Goal: Information Seeking & Learning: Learn about a topic

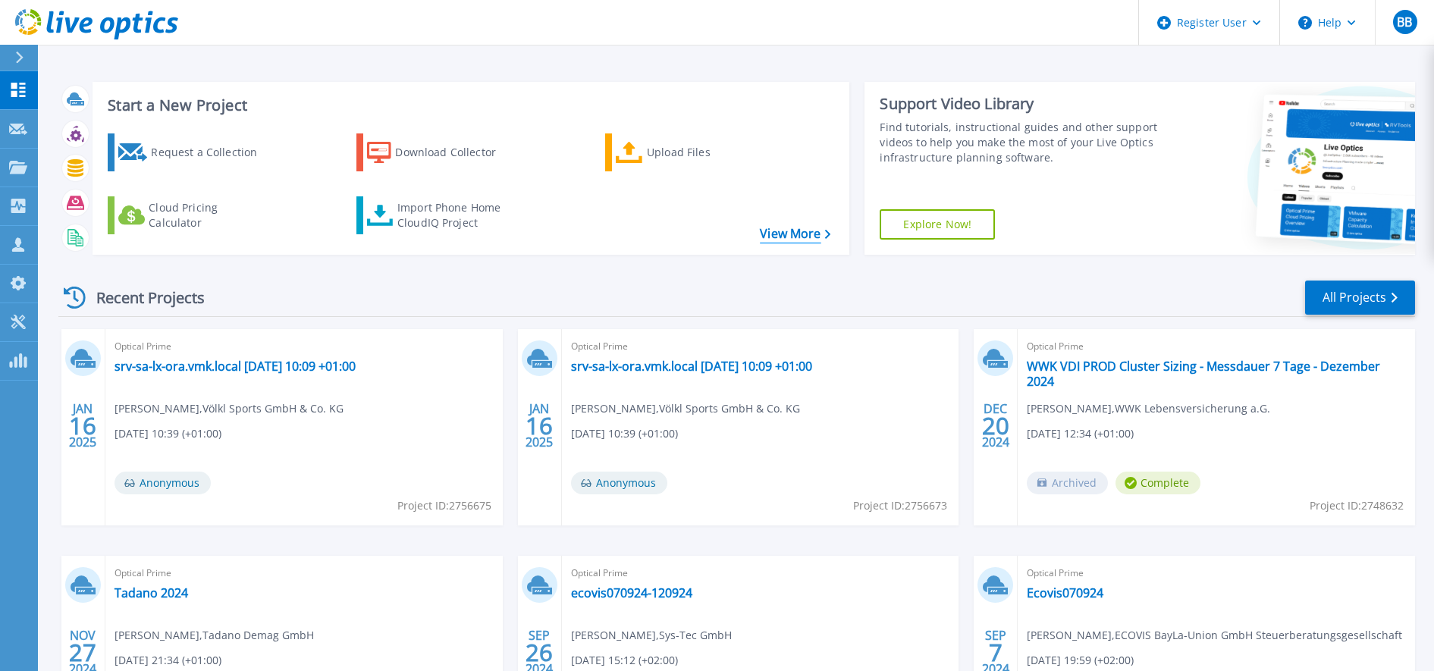
click at [790, 233] on link "View More" at bounding box center [795, 234] width 71 height 14
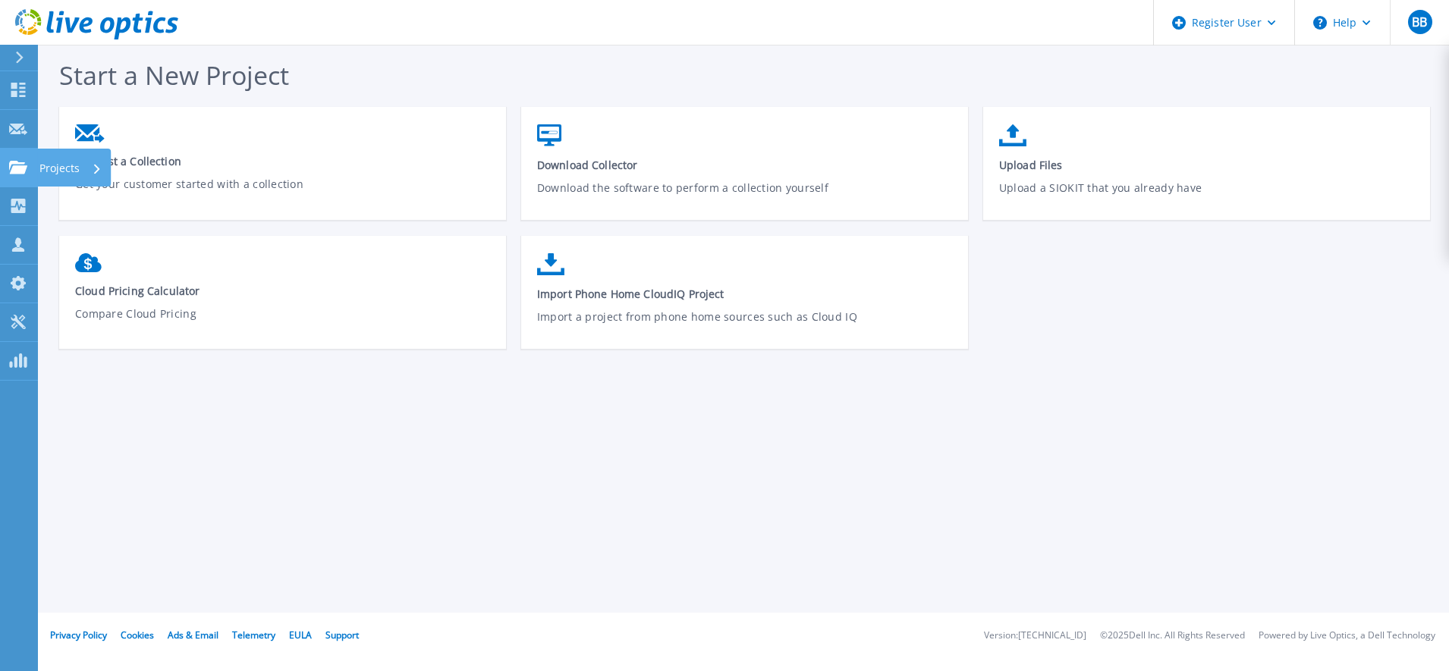
click at [12, 173] on icon at bounding box center [18, 167] width 18 height 13
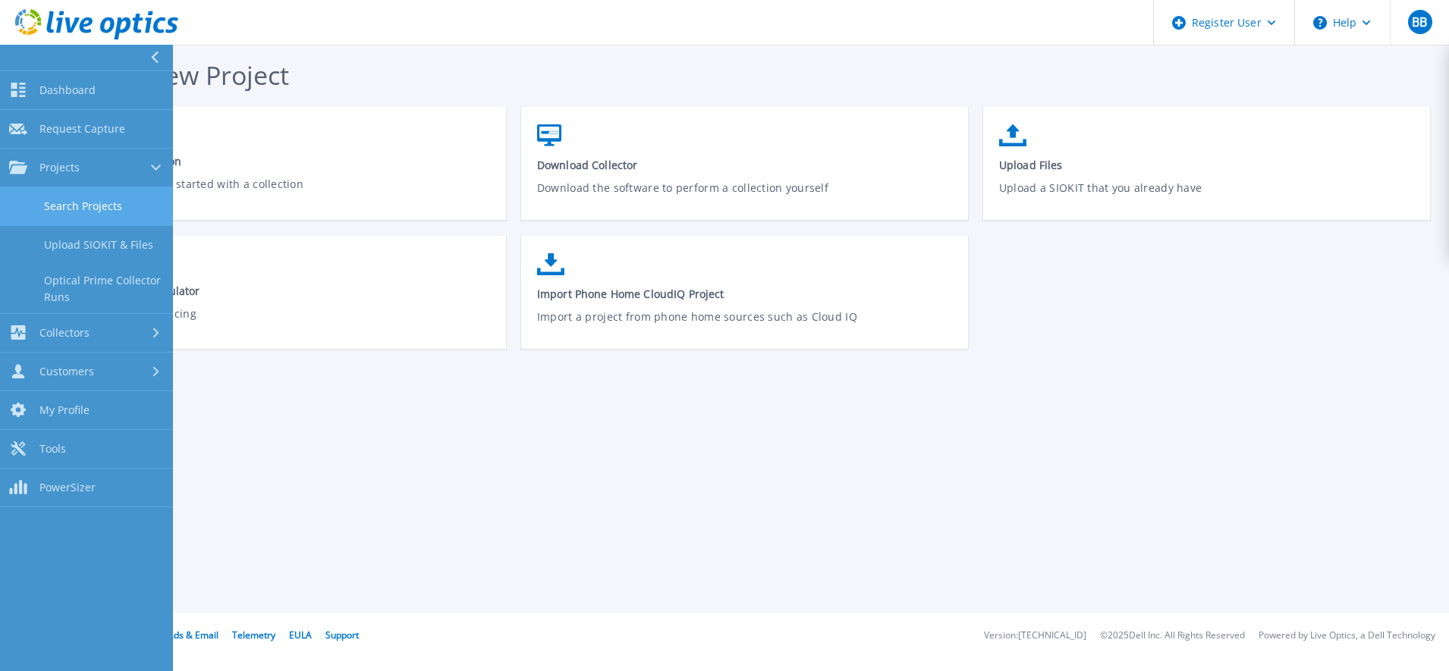
click at [62, 199] on link "Search Projects" at bounding box center [86, 206] width 173 height 39
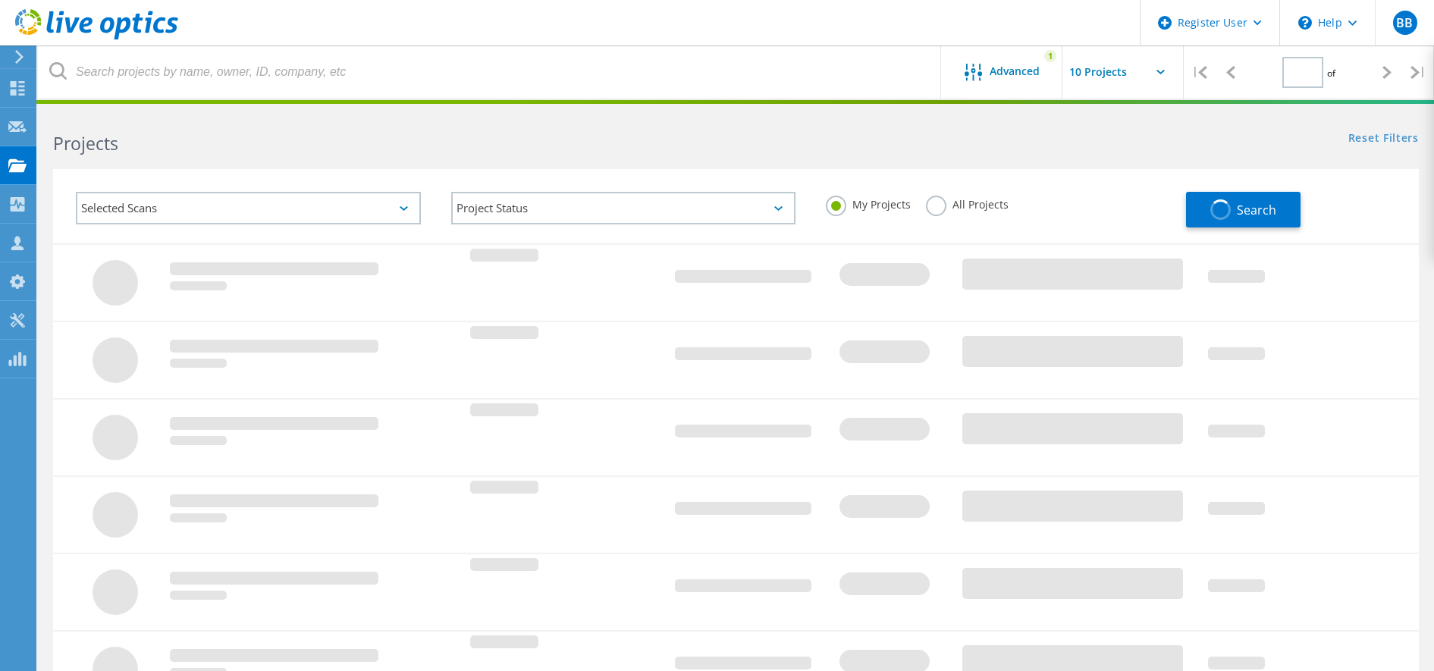
type input "1"
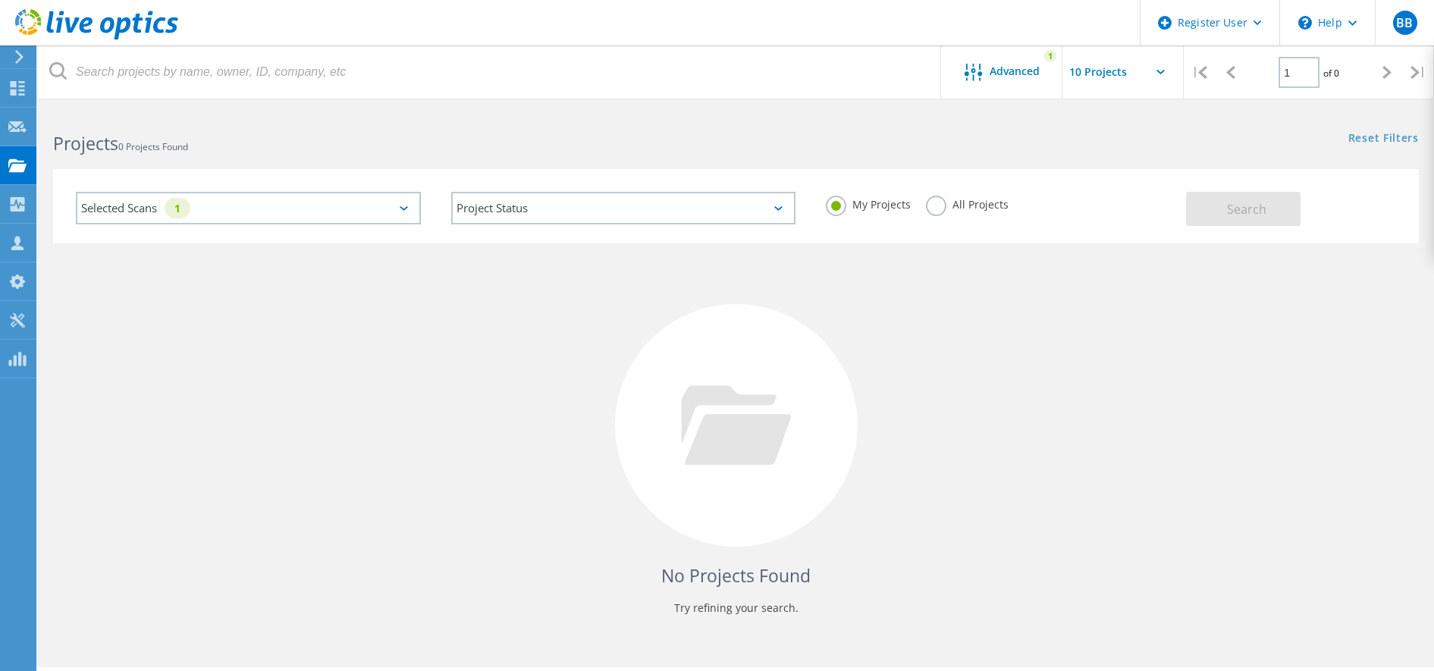
click at [937, 206] on label "All Projects" at bounding box center [967, 203] width 83 height 14
click at [0, 0] on input "All Projects" at bounding box center [0, 0] width 0 height 0
click at [1239, 218] on button "Search" at bounding box center [1243, 209] width 115 height 34
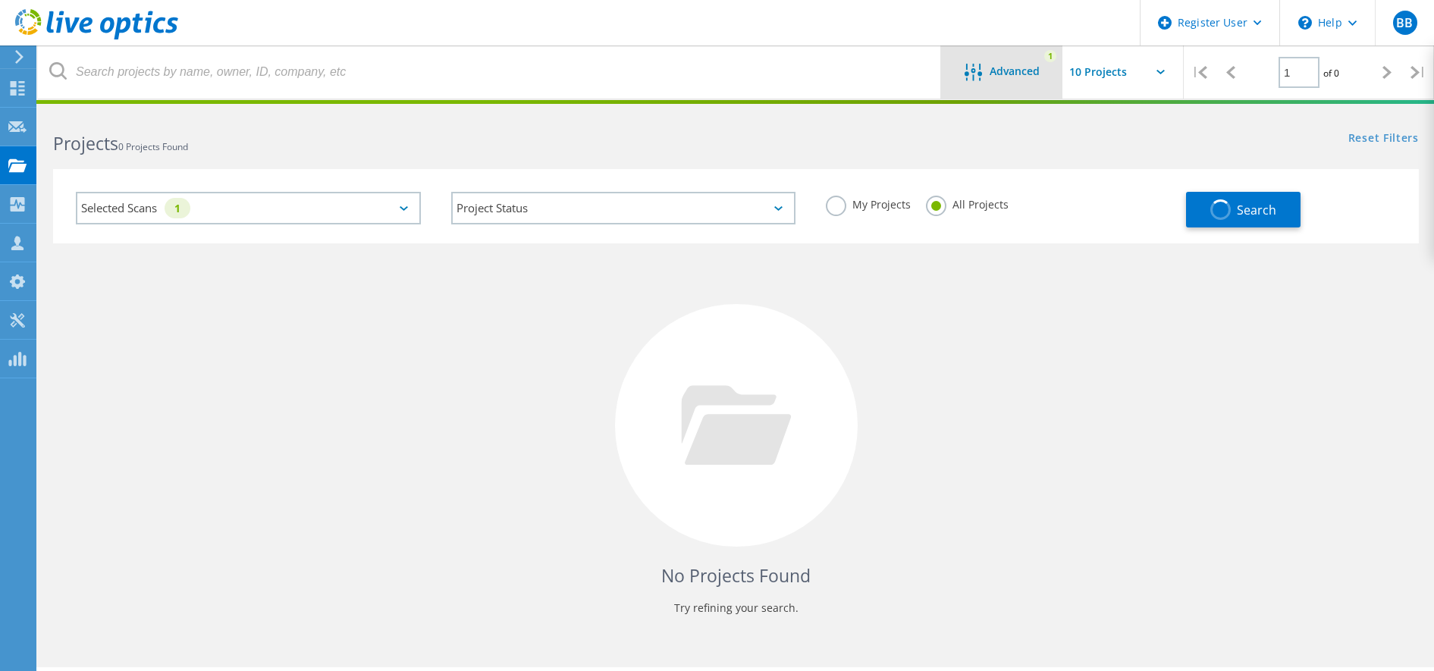
click at [1035, 71] on span "Advanced" at bounding box center [1015, 71] width 50 height 11
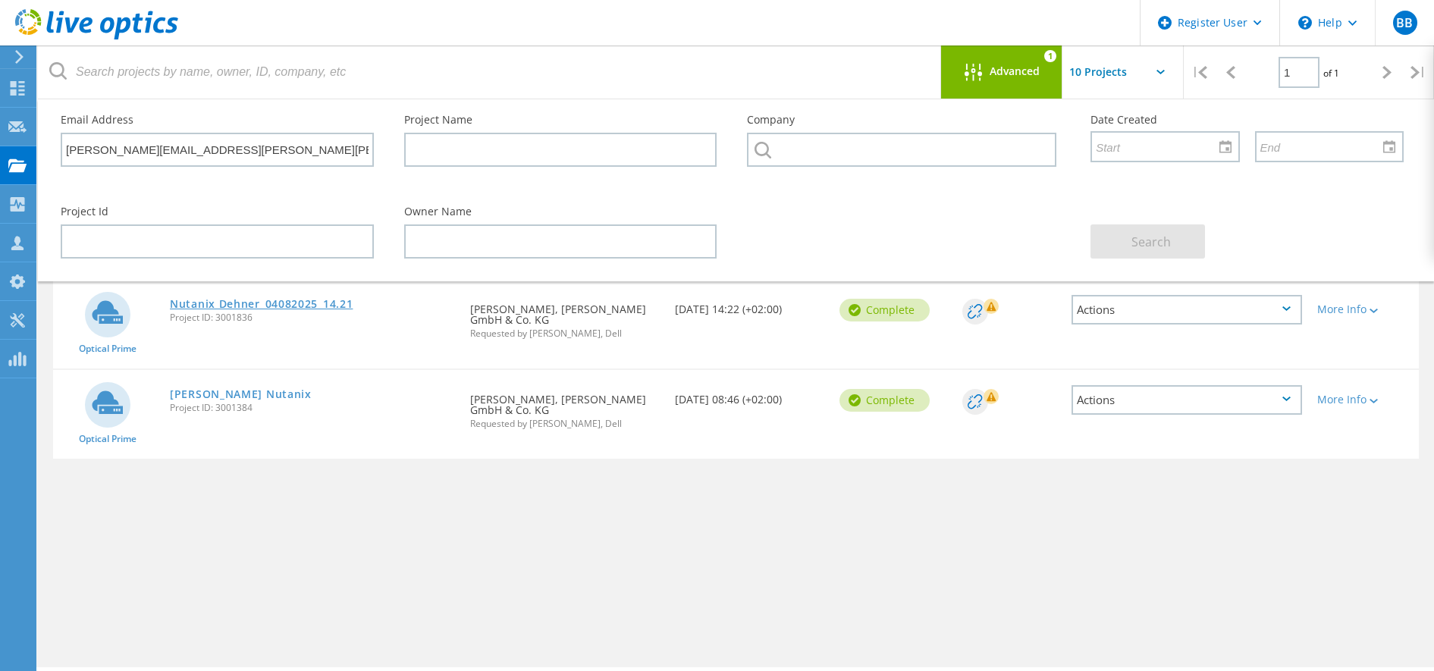
click at [212, 301] on link "Nutanix Dehner_04082025_14.21" at bounding box center [261, 304] width 183 height 11
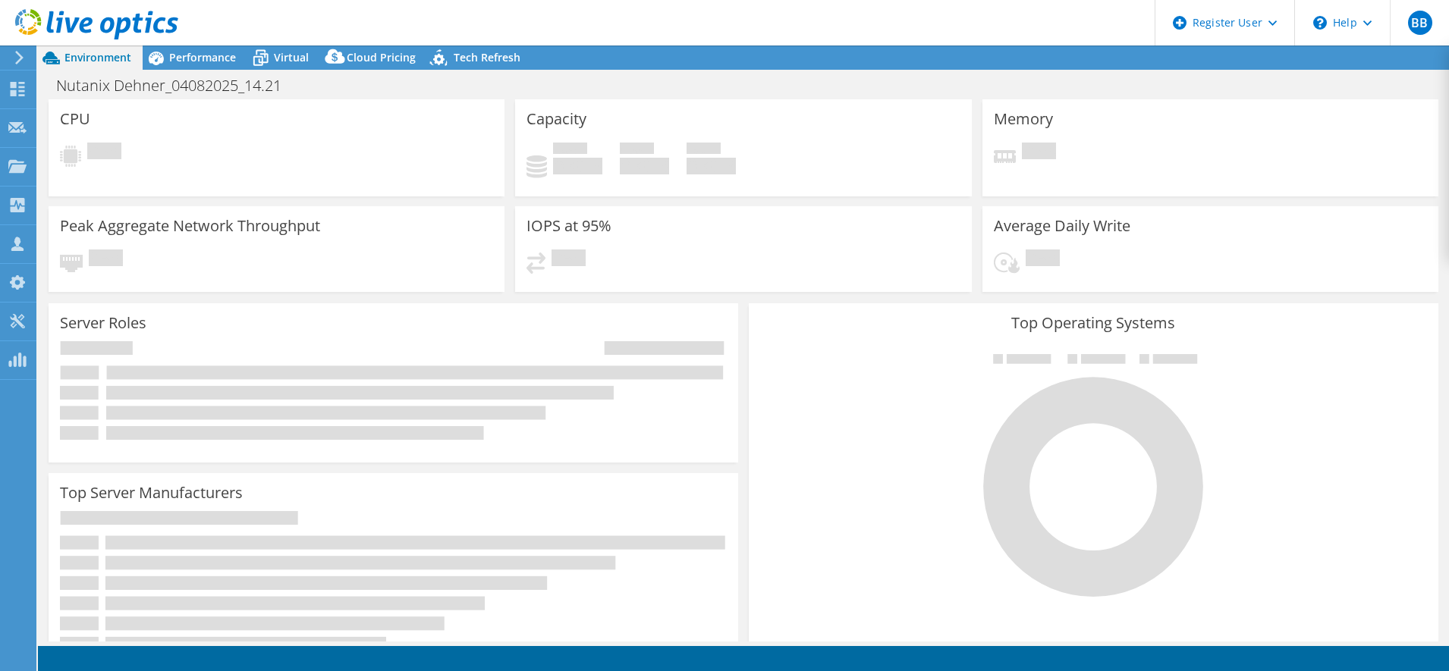
select select "EUFrankfurt"
select select "USD"
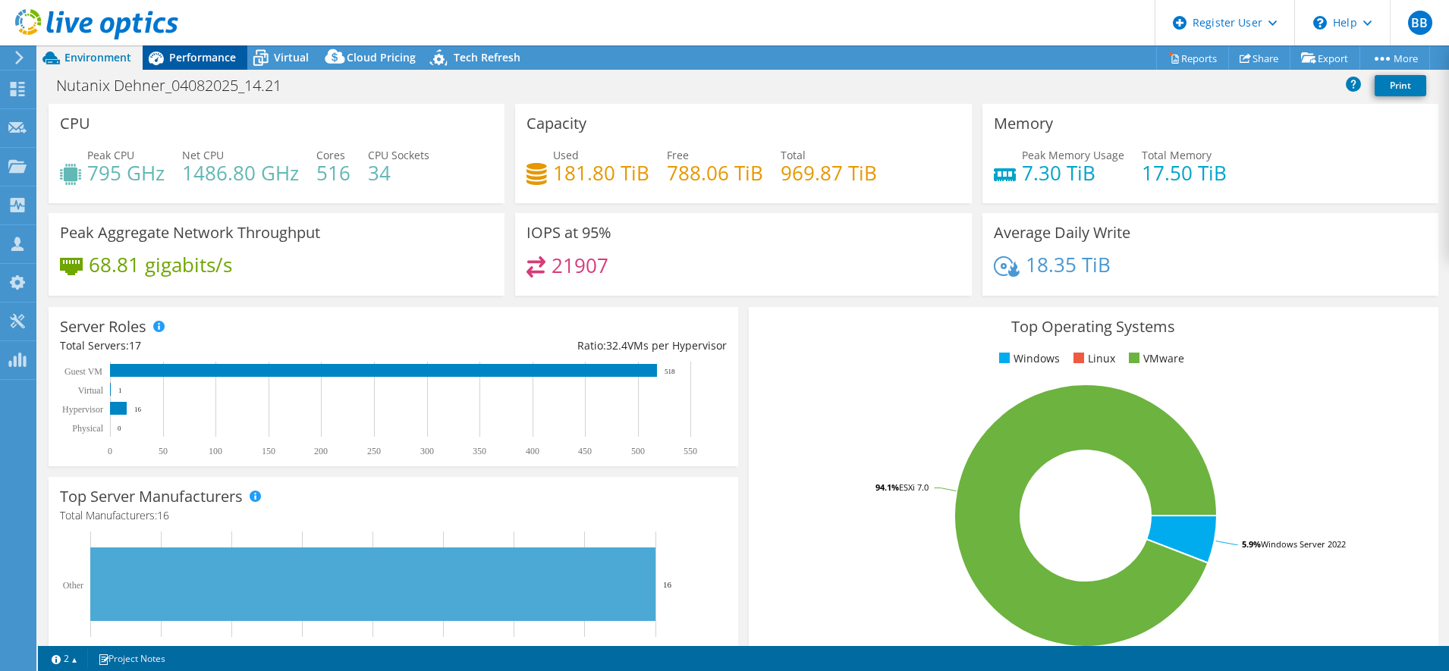
click at [207, 63] on span "Performance" at bounding box center [202, 57] width 67 height 14
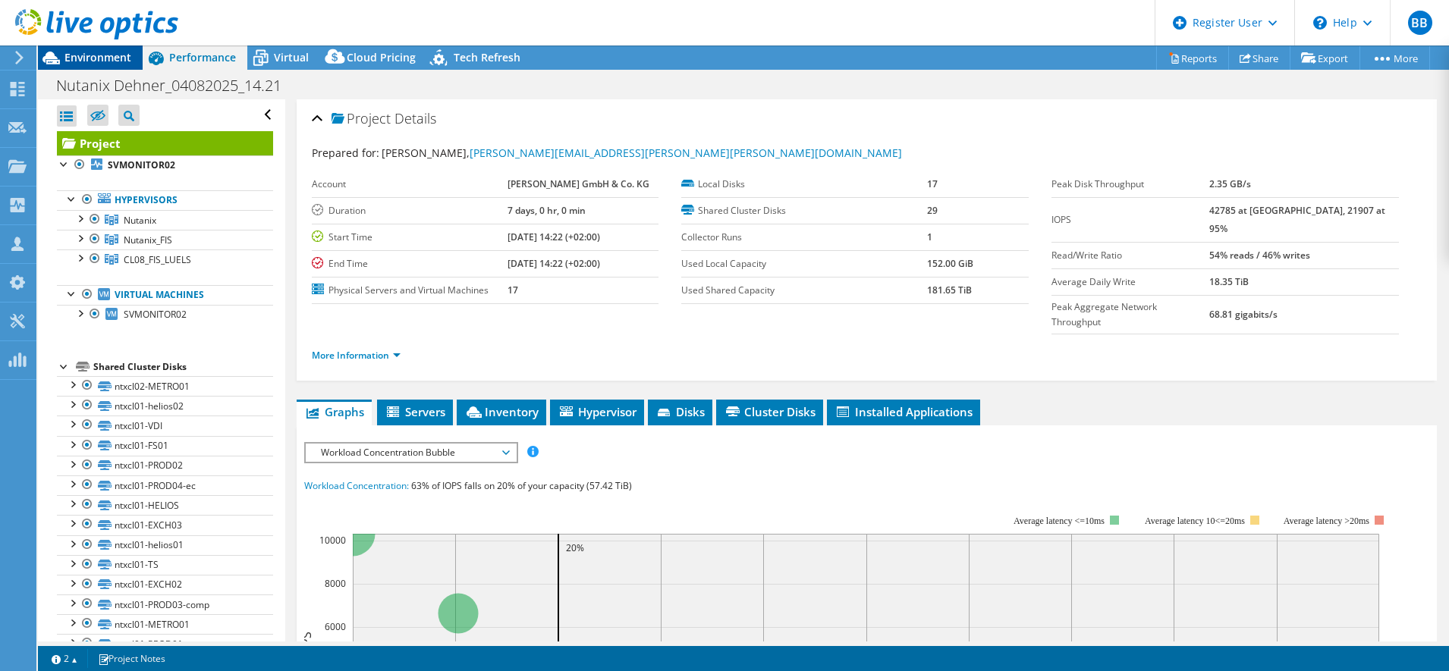
click at [86, 62] on span "Environment" at bounding box center [97, 57] width 67 height 14
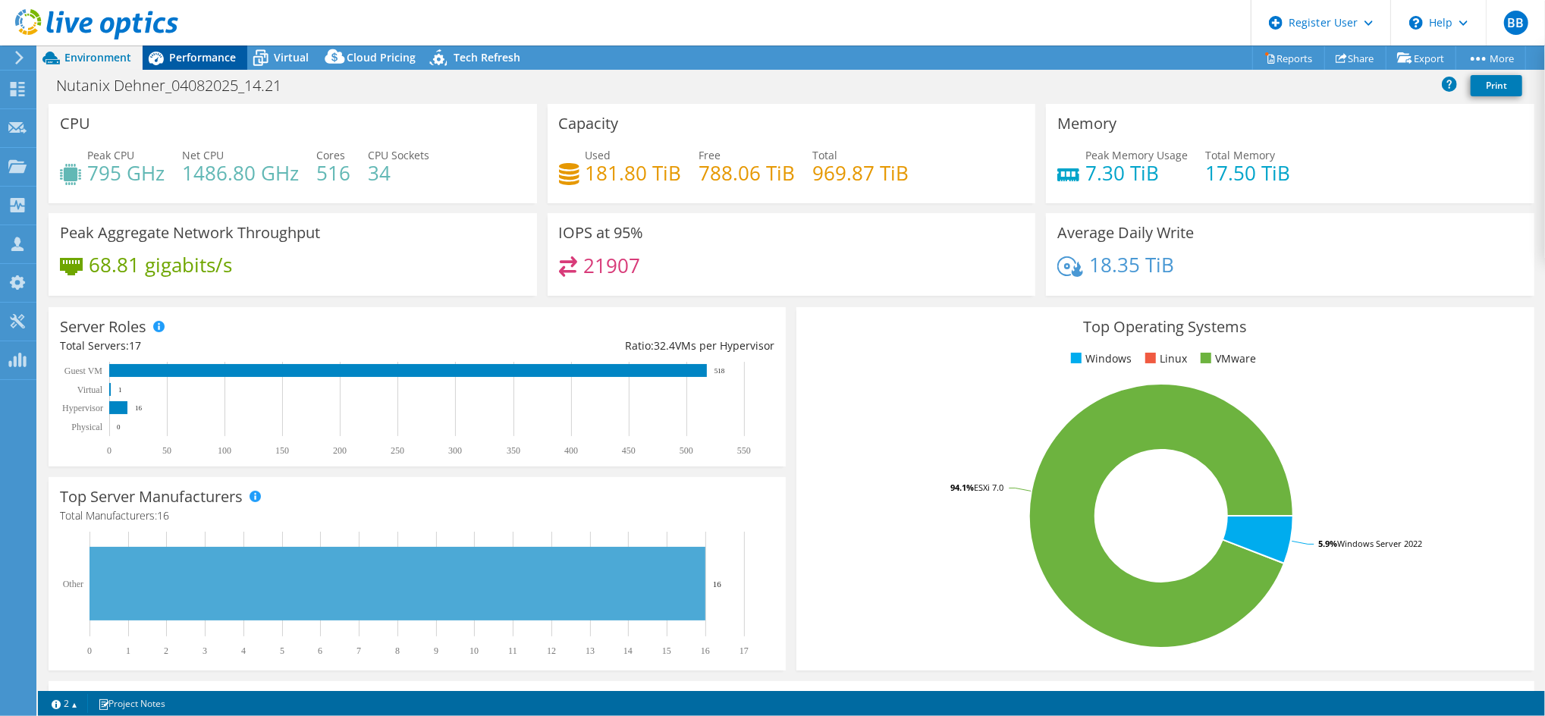
click at [212, 57] on span "Performance" at bounding box center [202, 57] width 67 height 14
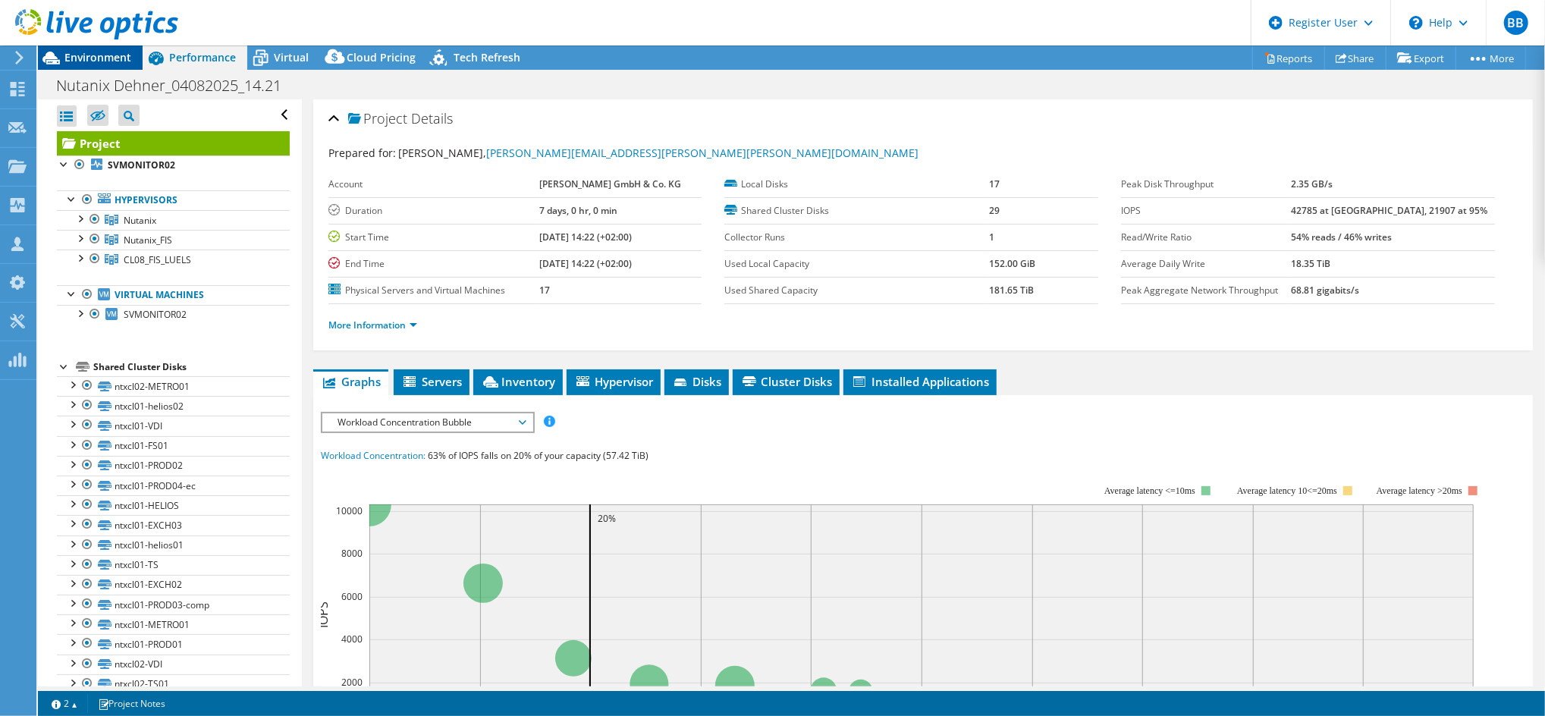
click at [85, 54] on span "Environment" at bounding box center [97, 57] width 67 height 14
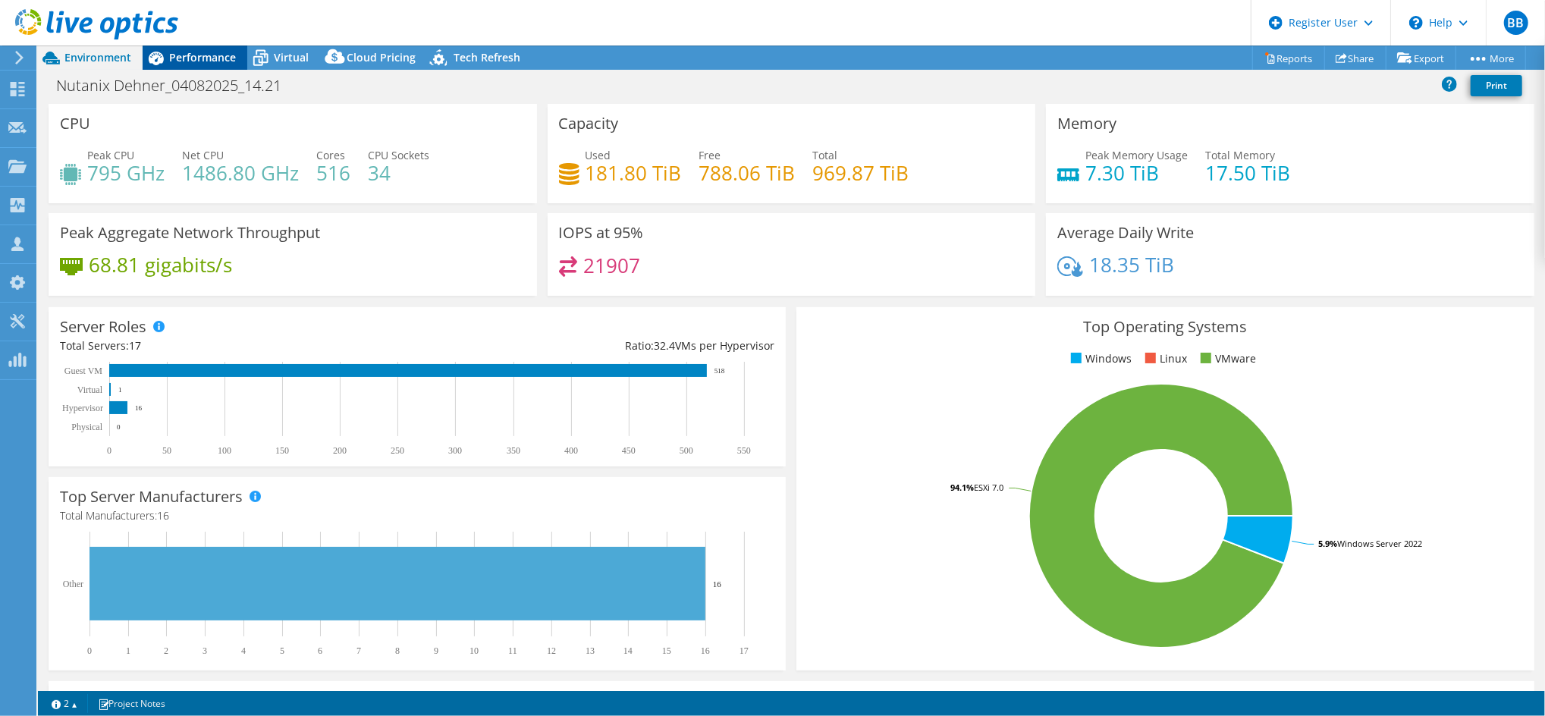
click at [191, 62] on span "Performance" at bounding box center [202, 57] width 67 height 14
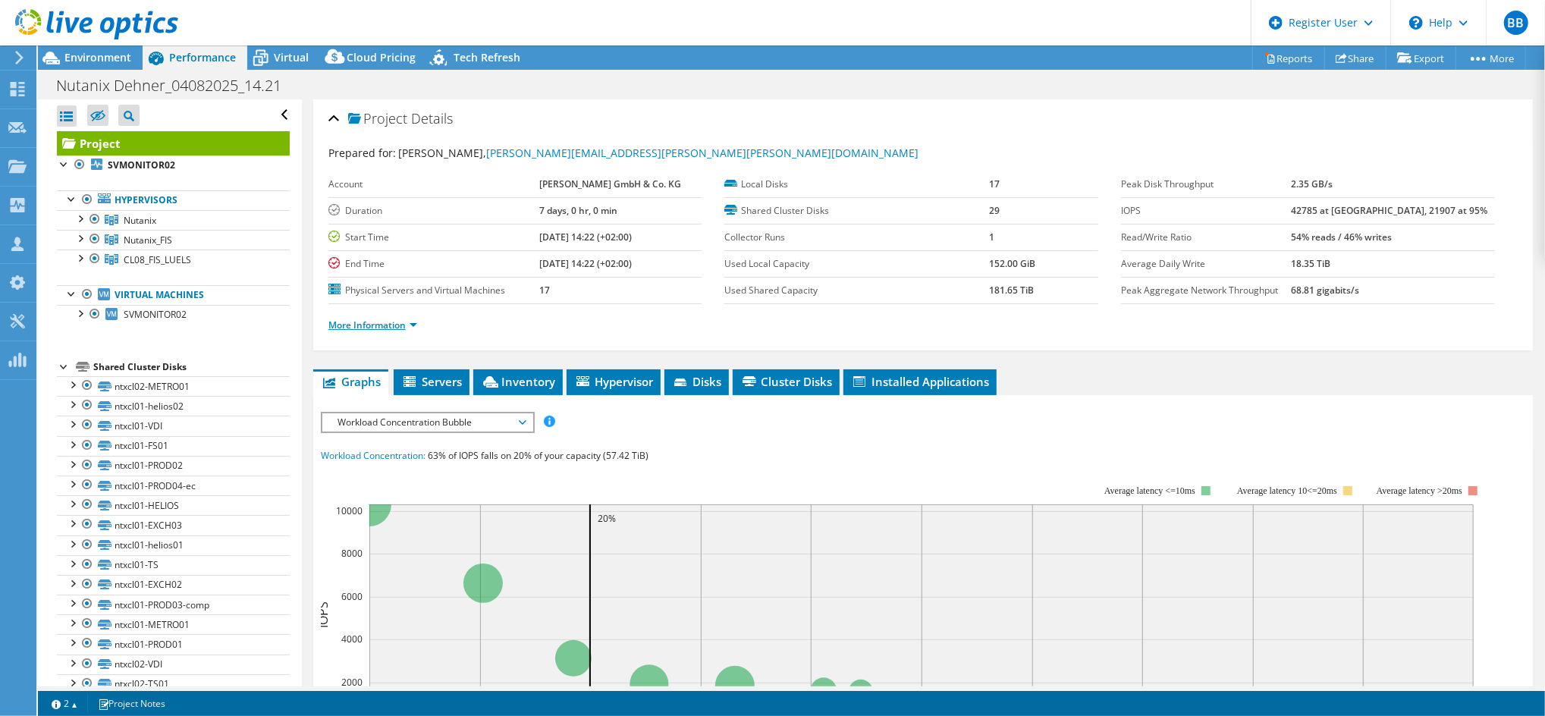
click at [397, 322] on link "More Information" at bounding box center [372, 325] width 89 height 13
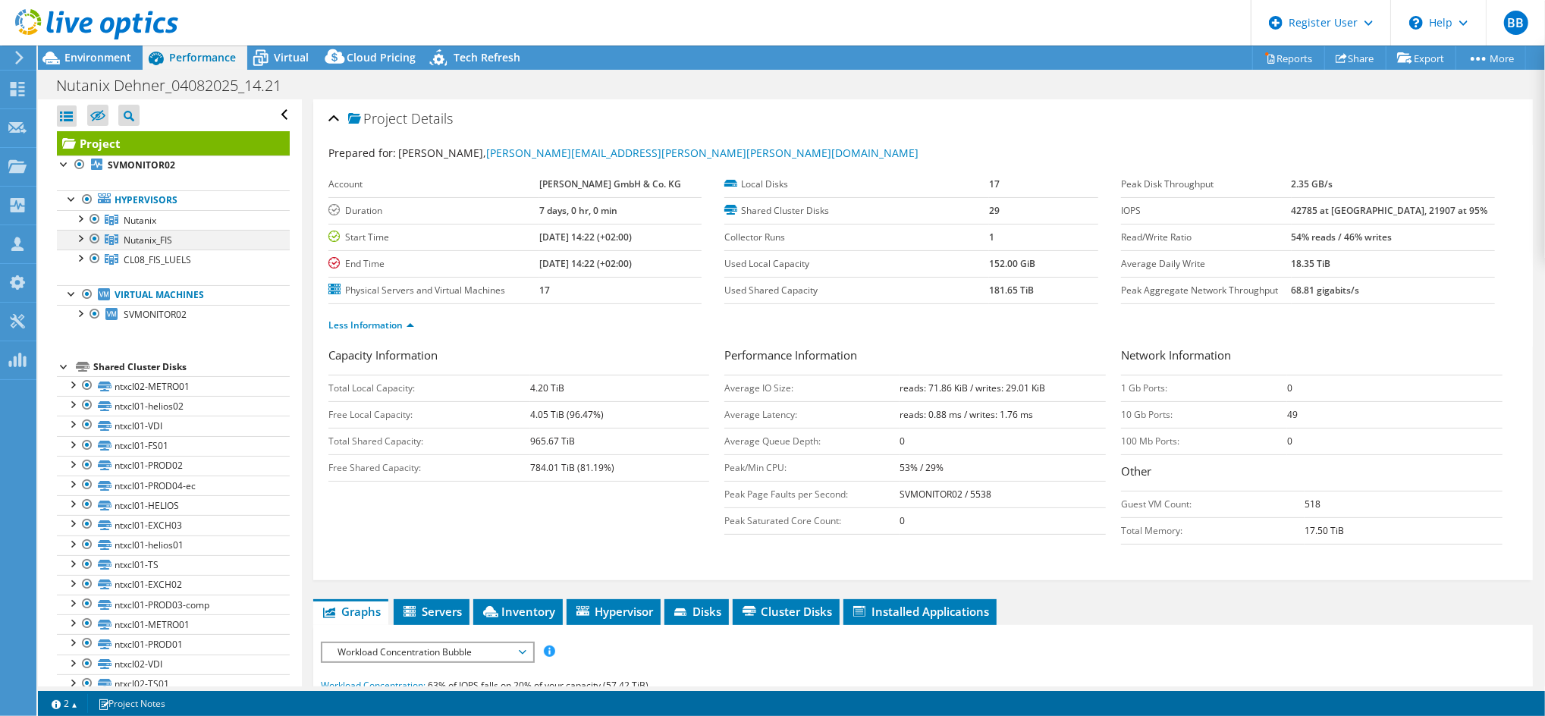
click at [80, 240] on div at bounding box center [79, 237] width 15 height 15
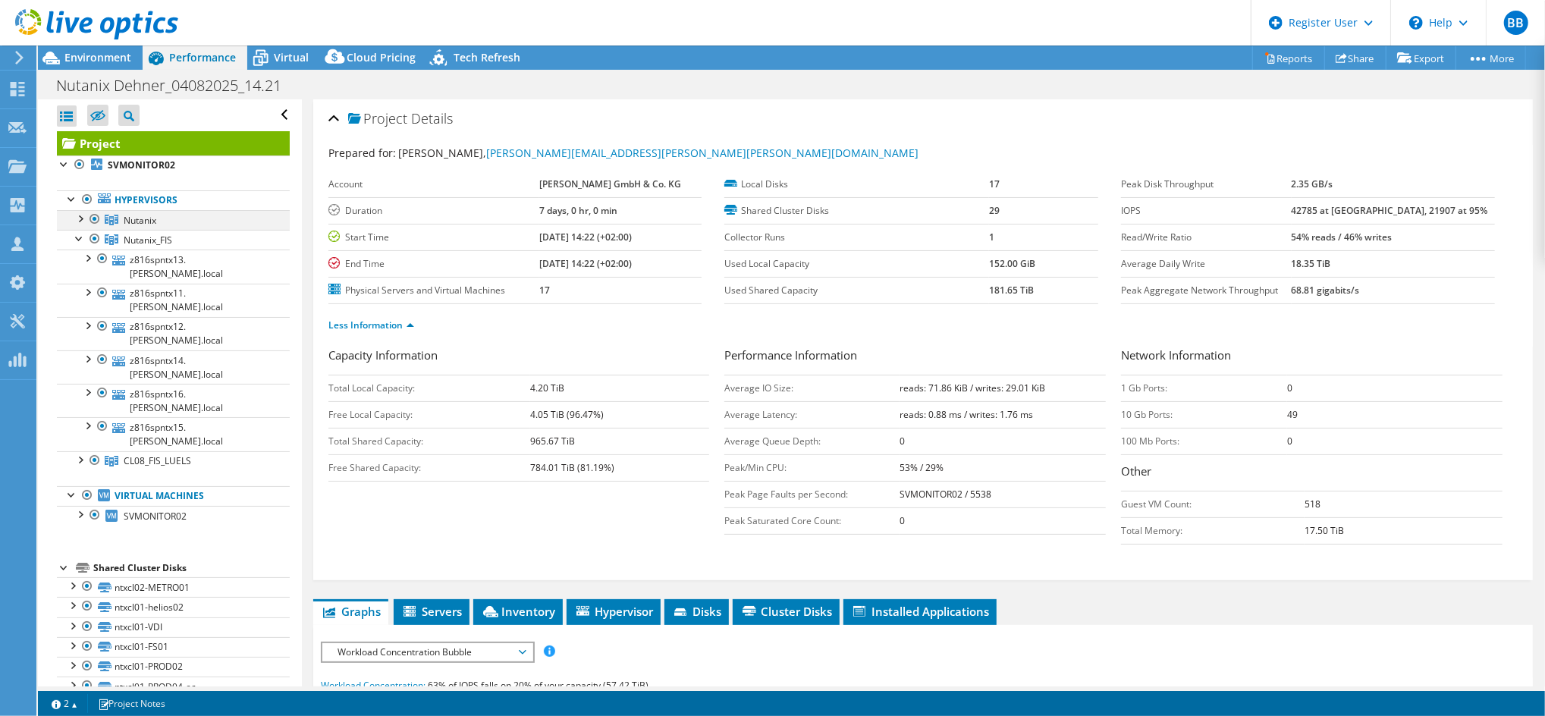
click at [80, 217] on div at bounding box center [79, 217] width 15 height 15
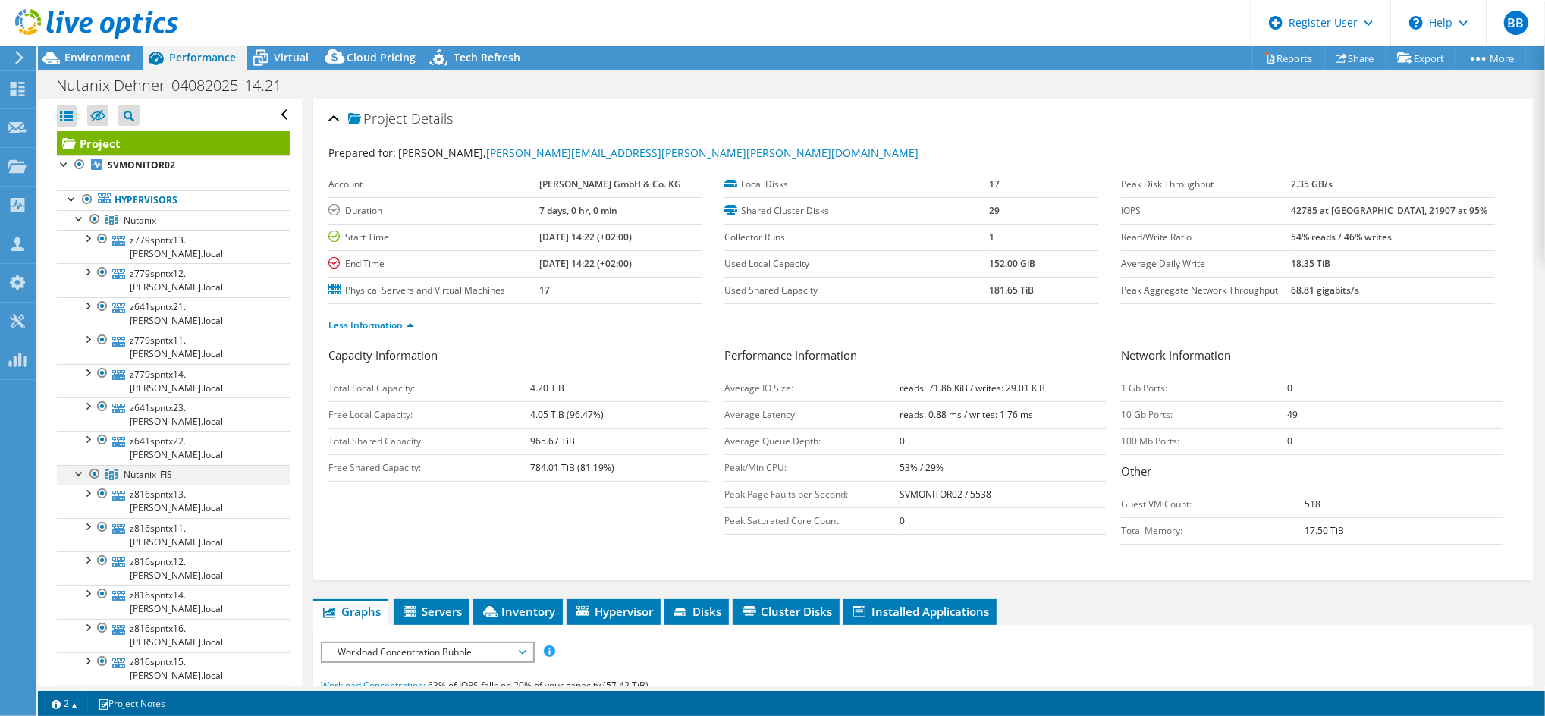
click at [92, 465] on div at bounding box center [94, 474] width 15 height 18
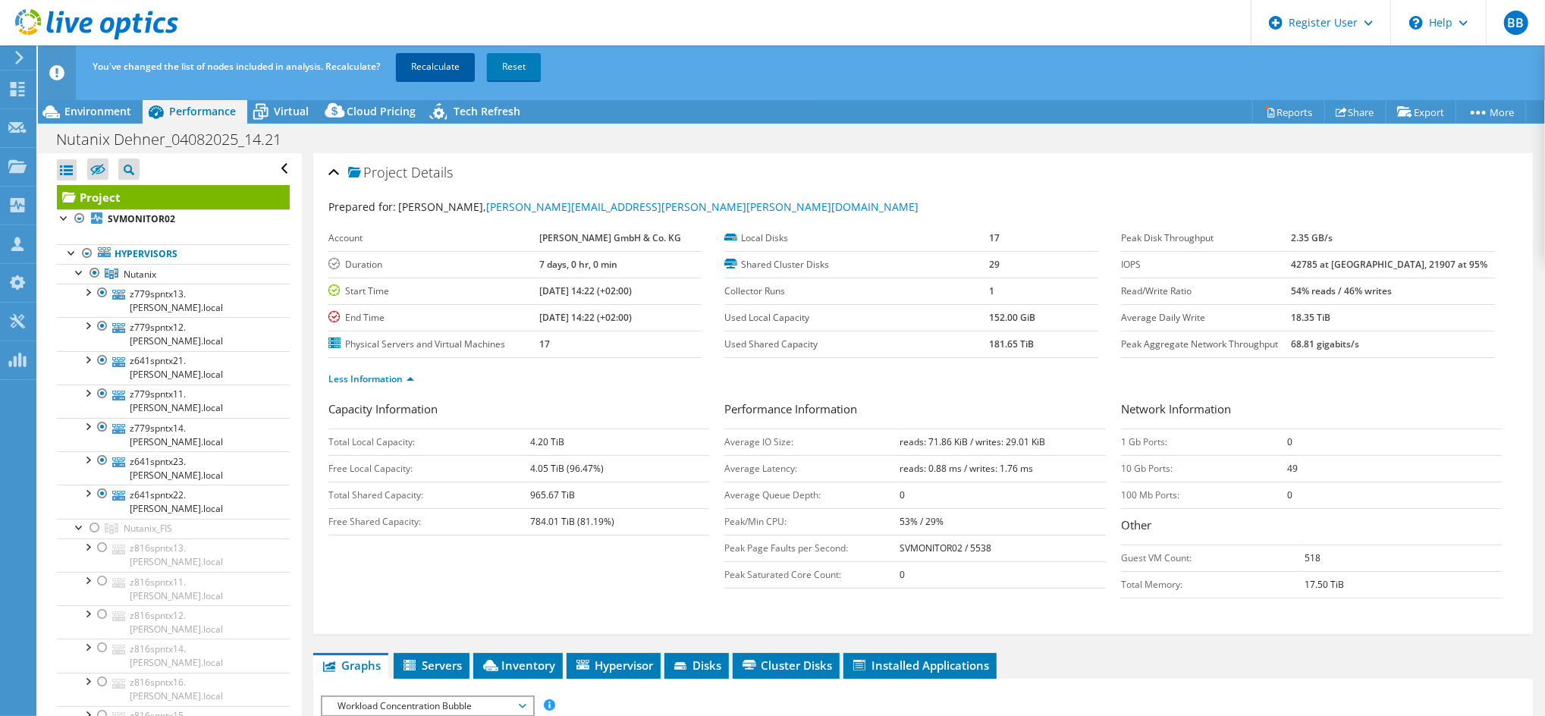
click at [416, 68] on link "Recalculate" at bounding box center [435, 66] width 79 height 27
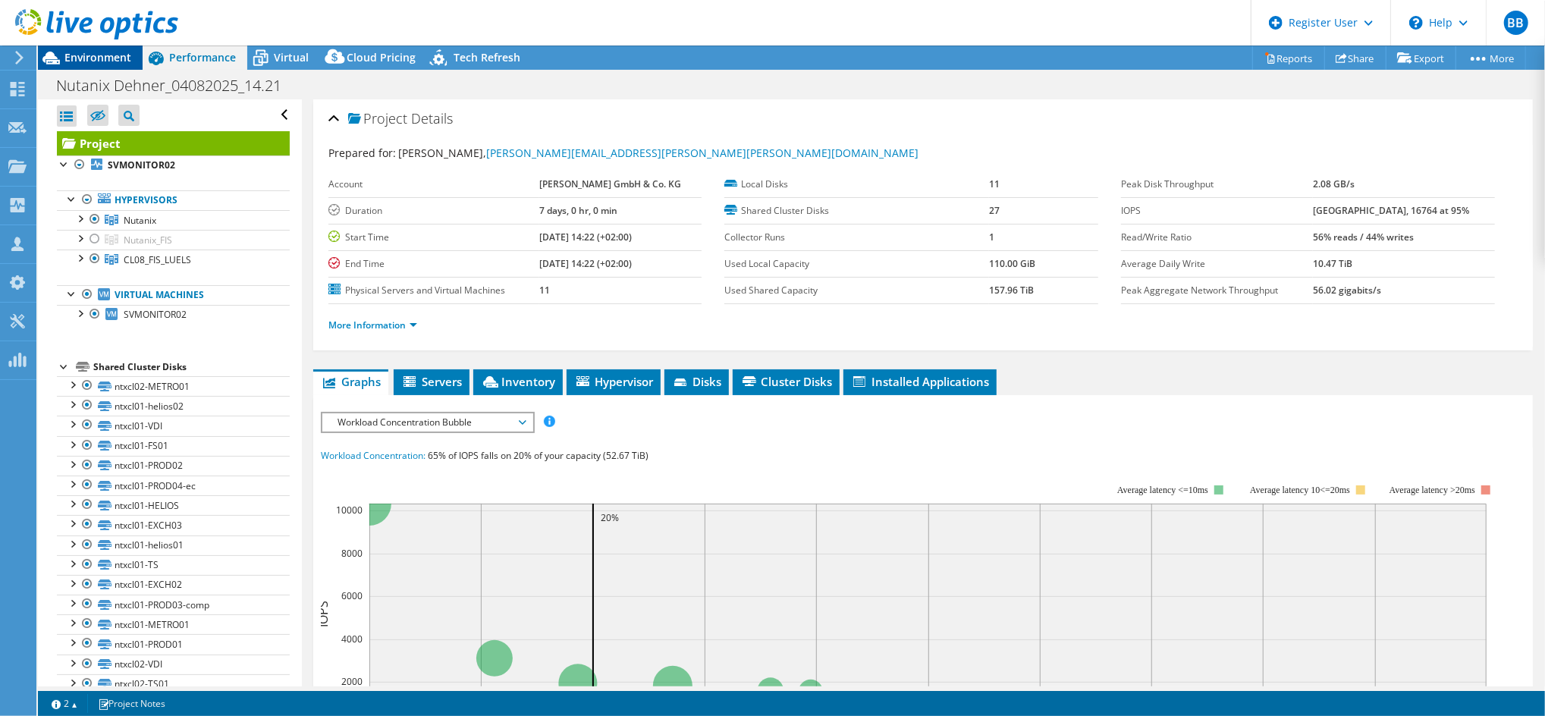
click at [89, 55] on span "Environment" at bounding box center [97, 57] width 67 height 14
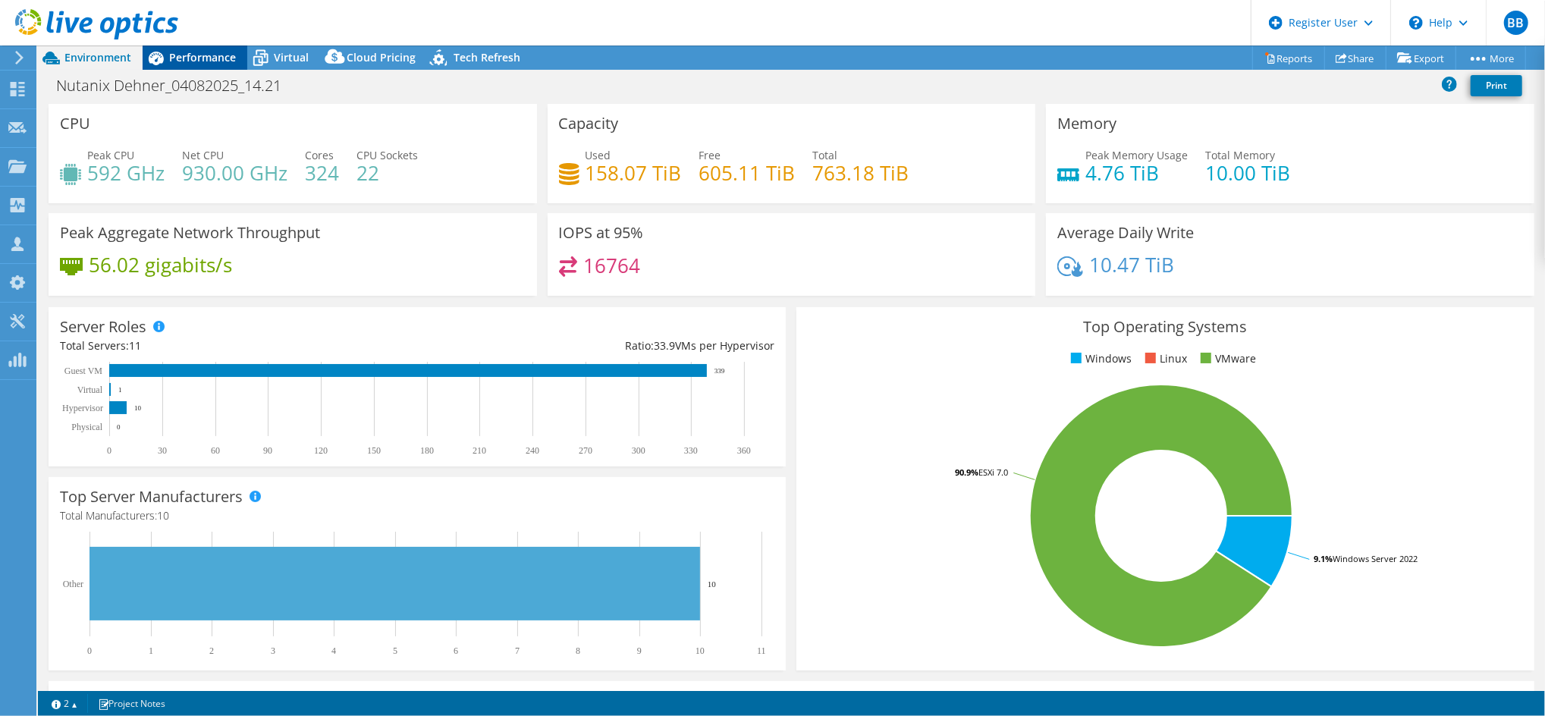
click at [201, 63] on span "Performance" at bounding box center [202, 57] width 67 height 14
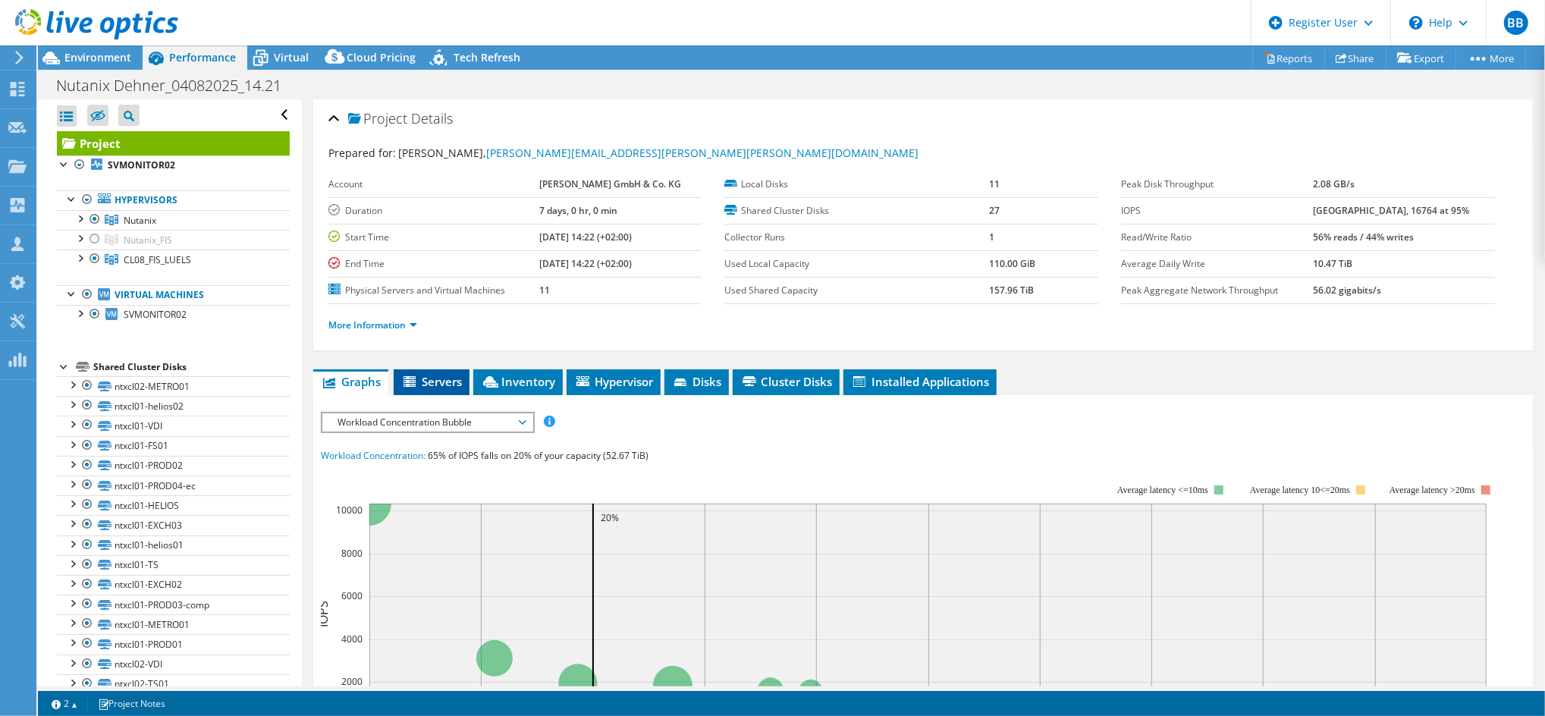
click at [426, 379] on span "Servers" at bounding box center [431, 381] width 61 height 15
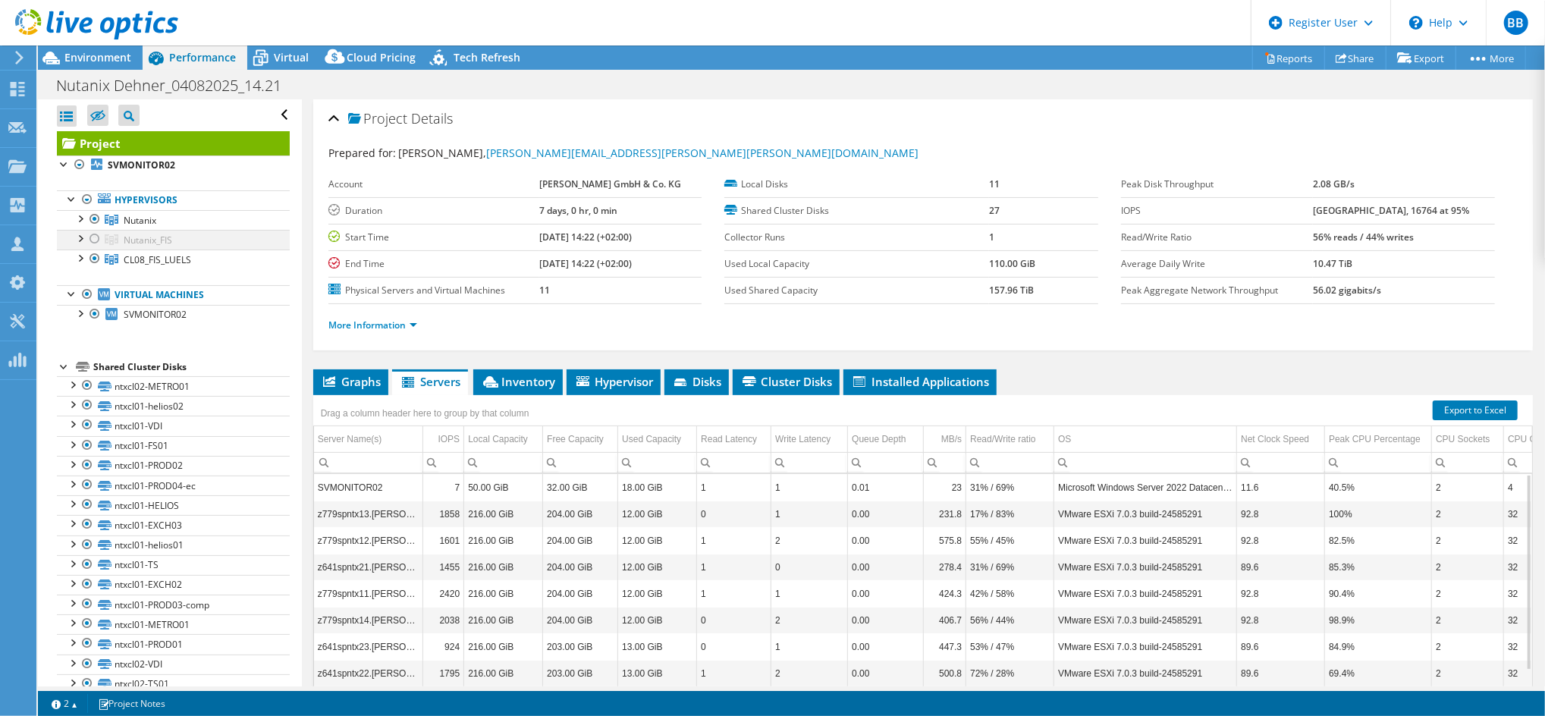
click at [93, 237] on div at bounding box center [94, 239] width 15 height 18
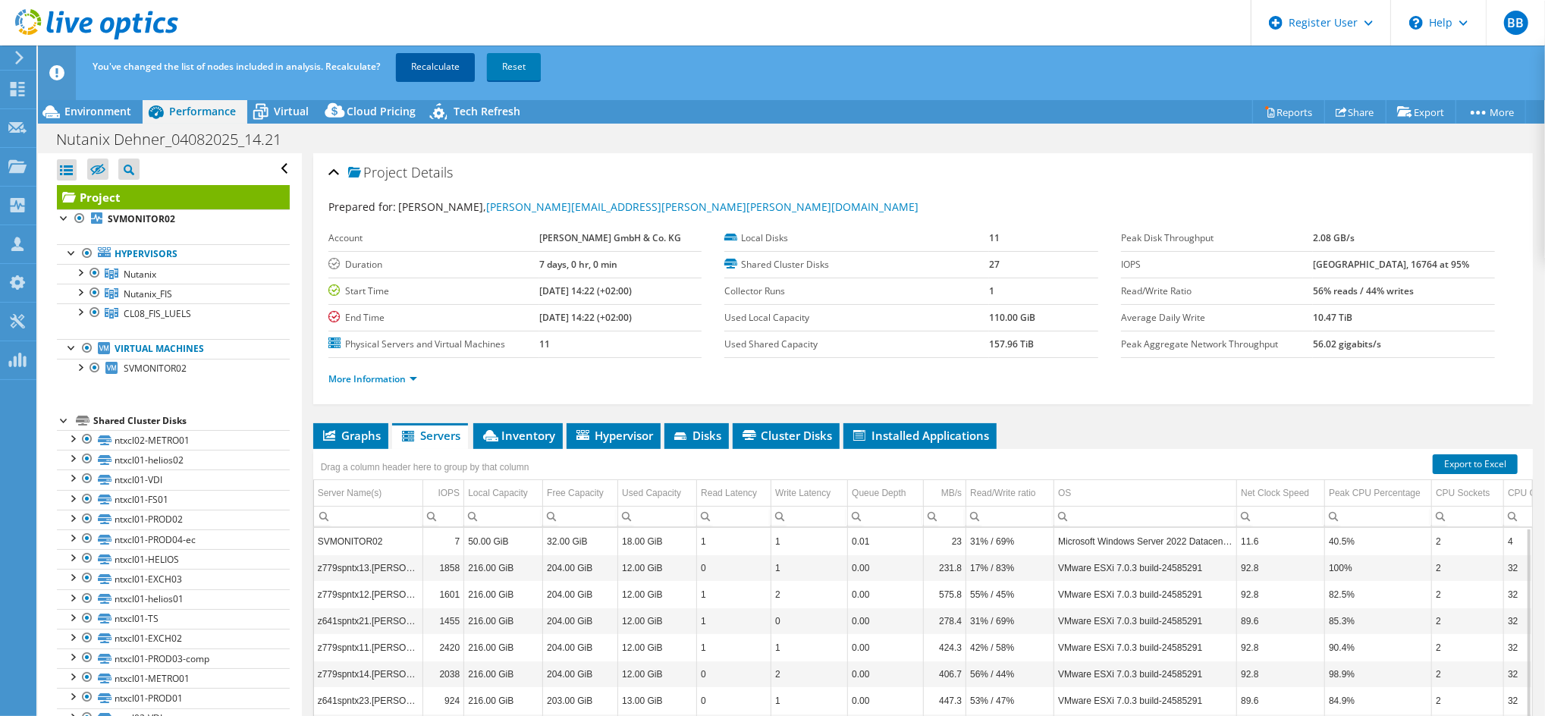
click at [450, 63] on link "Recalculate" at bounding box center [435, 66] width 79 height 27
